Goal: Task Accomplishment & Management: Manage account settings

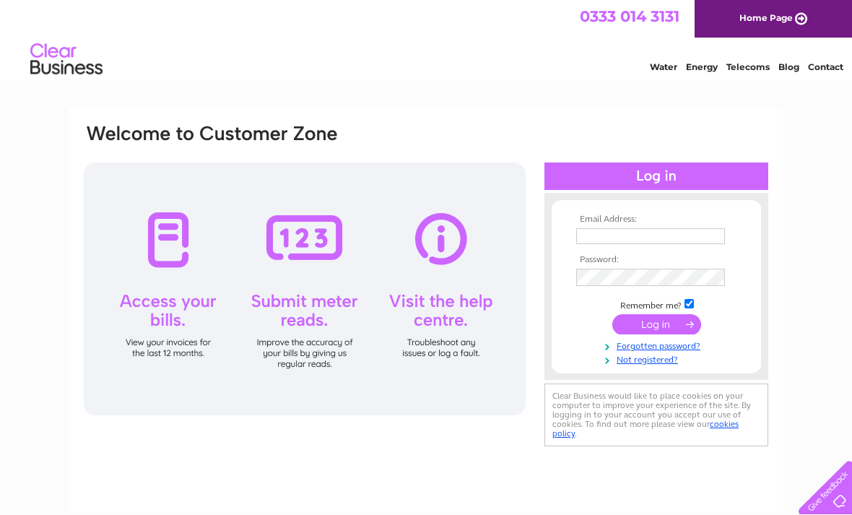
click at [626, 235] on input "text" at bounding box center [650, 236] width 149 height 16
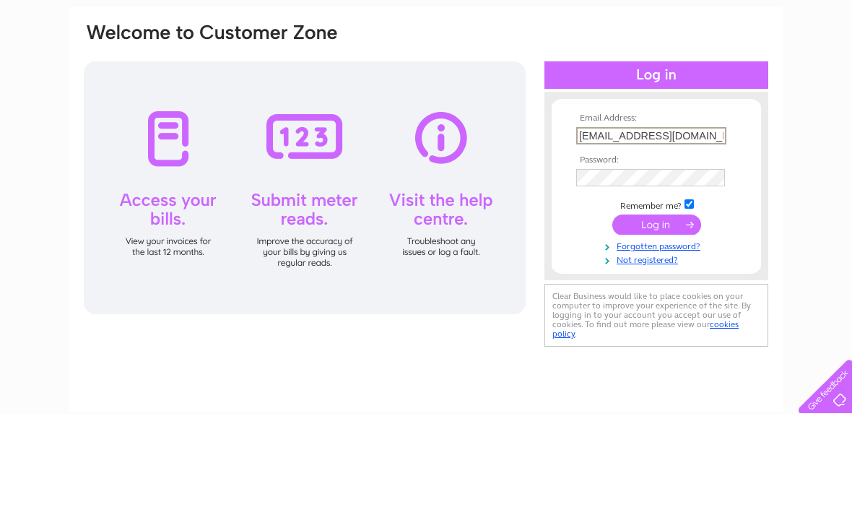
type input "paradise-farm@hotmail.com"
click at [690, 300] on input "checkbox" at bounding box center [688, 304] width 9 height 9
checkbox input "false"
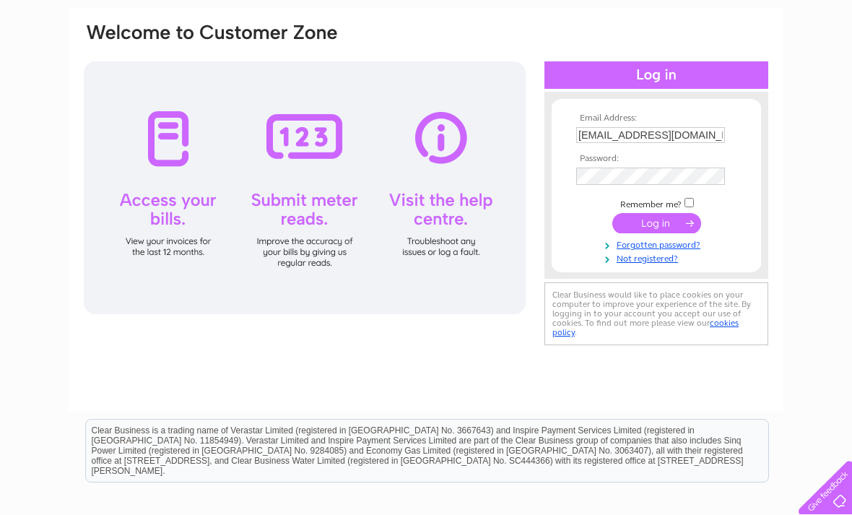
click at [658, 223] on input "submit" at bounding box center [656, 223] width 89 height 20
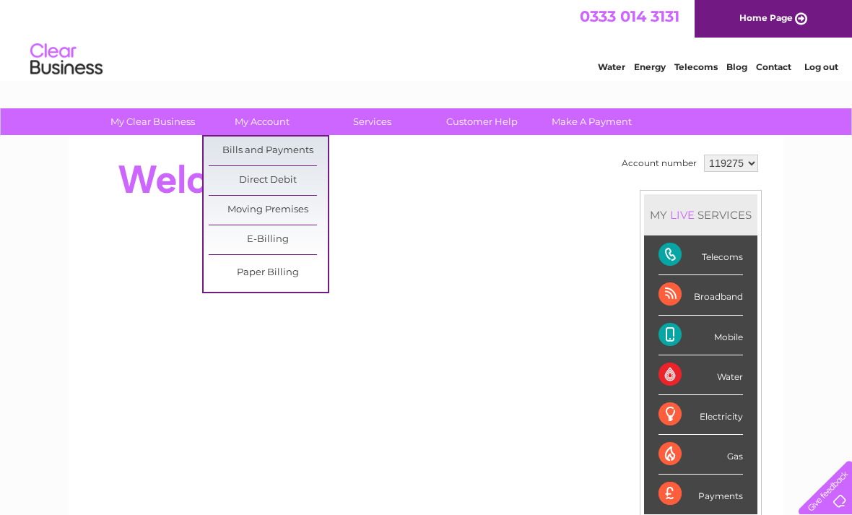
click at [282, 150] on link "Bills and Payments" at bounding box center [268, 150] width 119 height 29
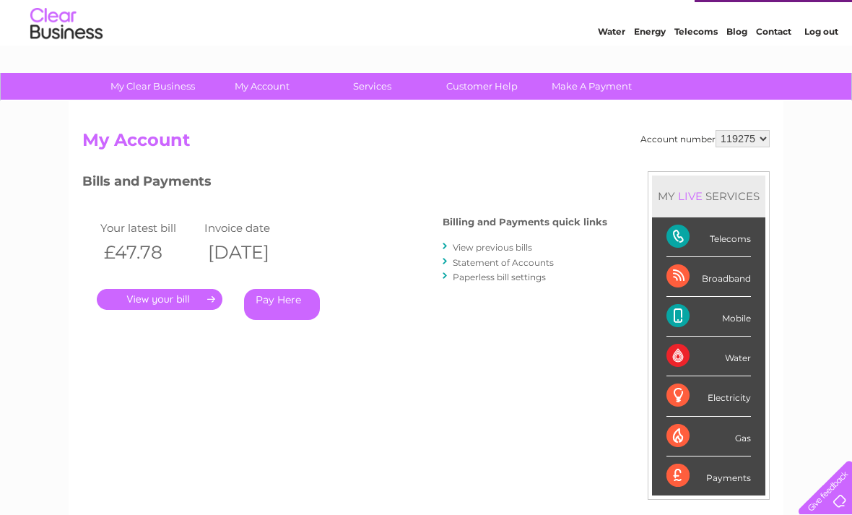
scroll to position [36, 0]
click at [183, 297] on link "." at bounding box center [160, 298] width 126 height 21
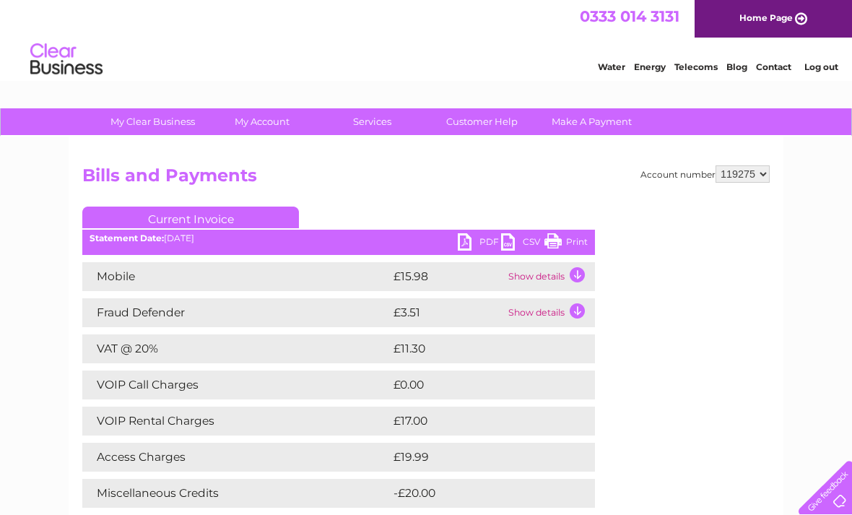
click at [578, 275] on td "Show details" at bounding box center [550, 276] width 90 height 29
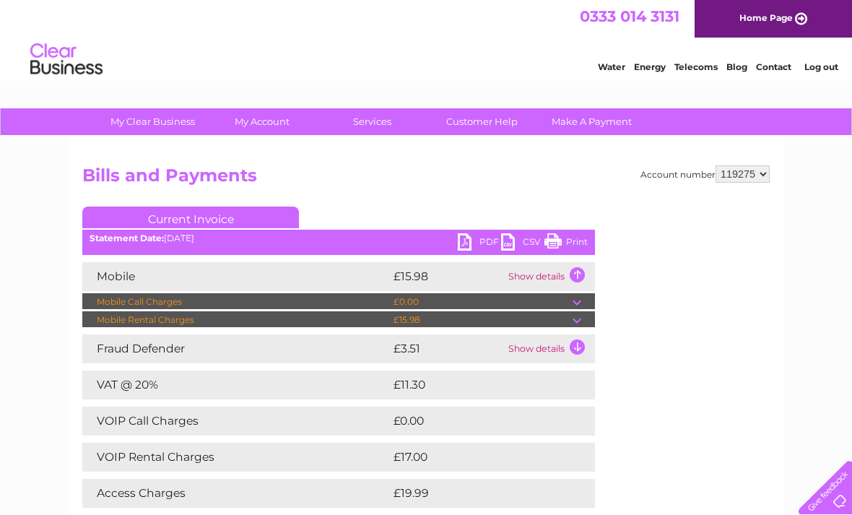
click at [582, 344] on td "Show details" at bounding box center [550, 348] width 90 height 29
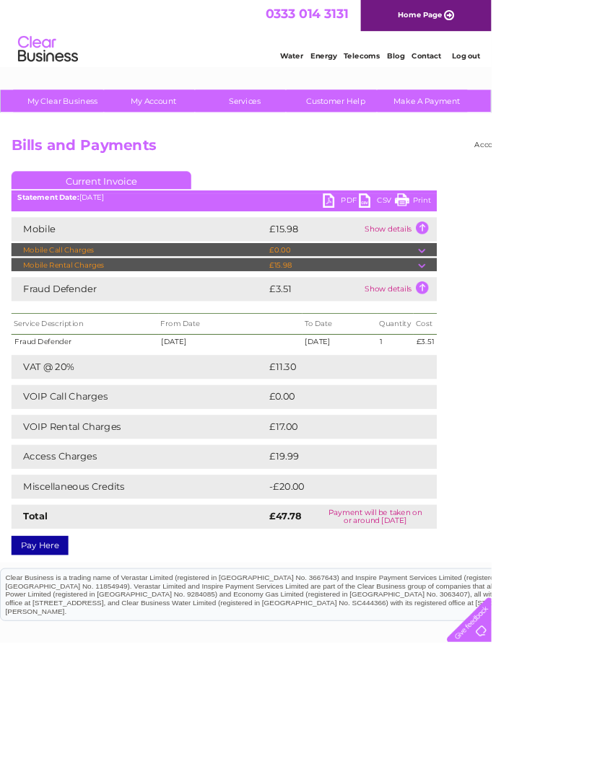
scroll to position [0, 1]
click at [314, 514] on div "Pay Here" at bounding box center [269, 650] width 512 height 26
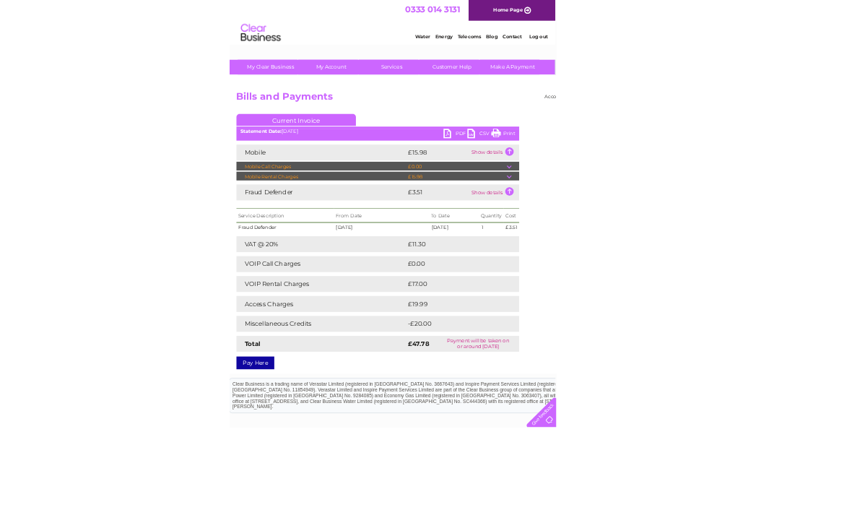
scroll to position [0, 0]
